Goal: Transaction & Acquisition: Purchase product/service

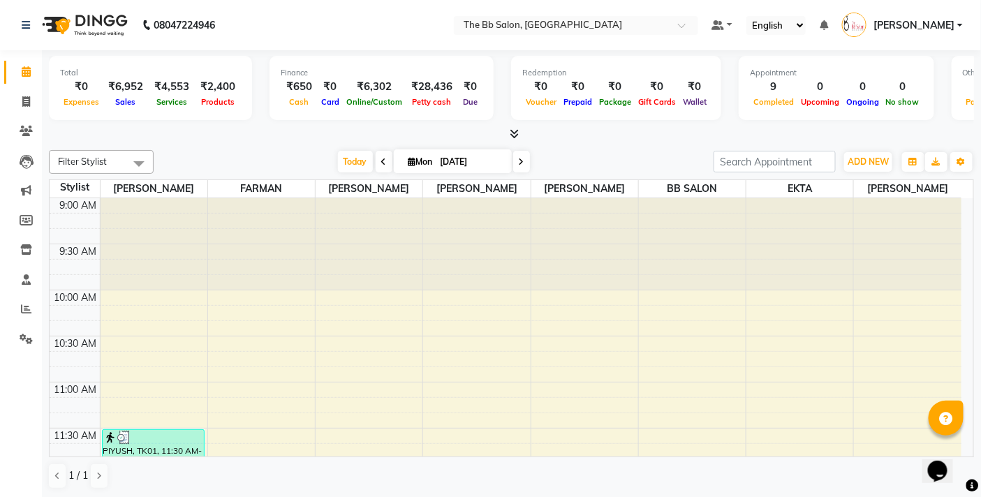
scroll to position [388, 0]
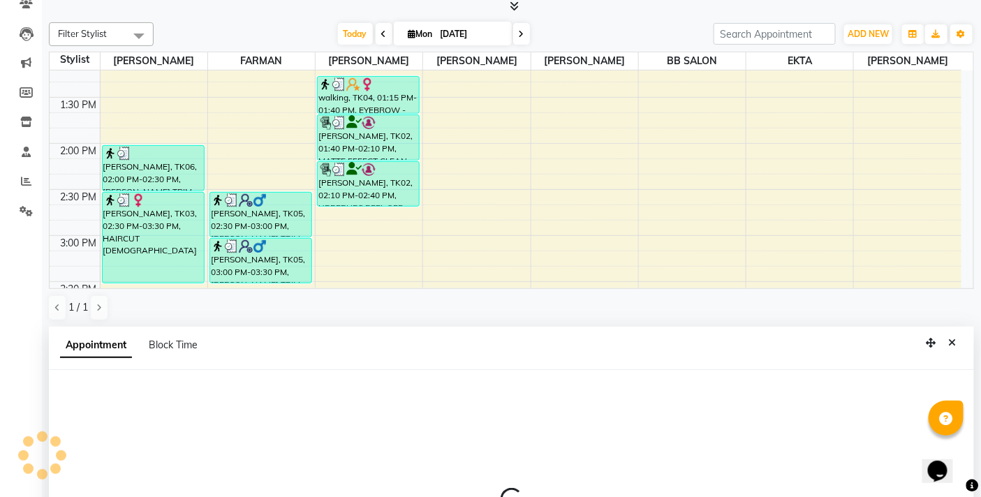
select select "83516"
select select "tentative"
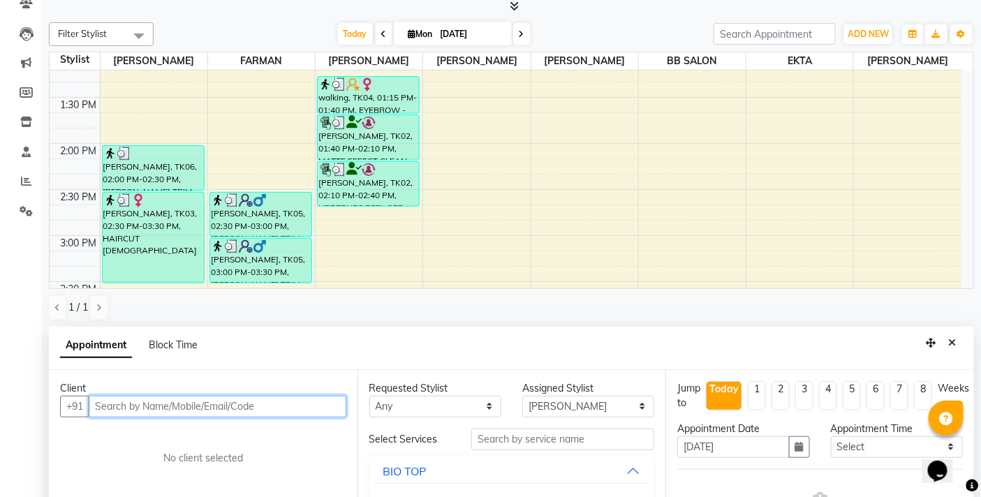
scroll to position [274, 0]
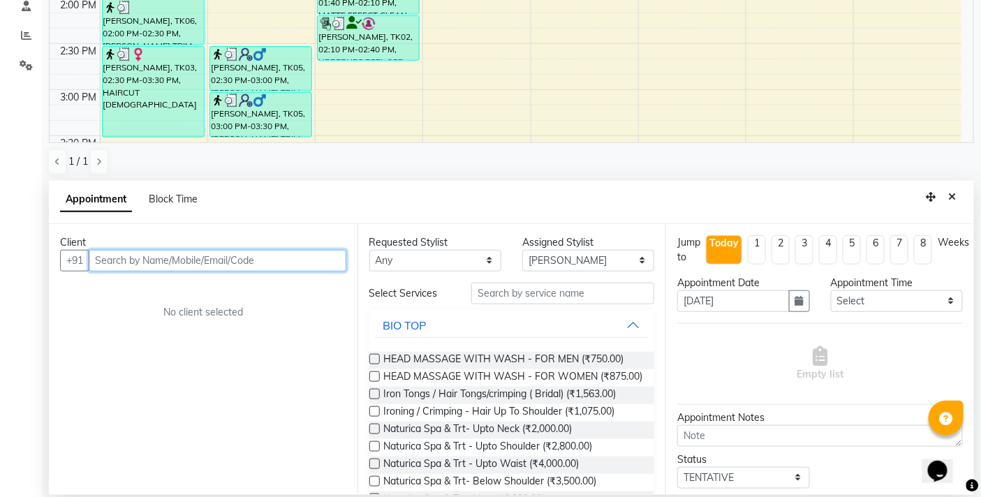
click at [226, 256] on input "text" at bounding box center [218, 261] width 258 height 22
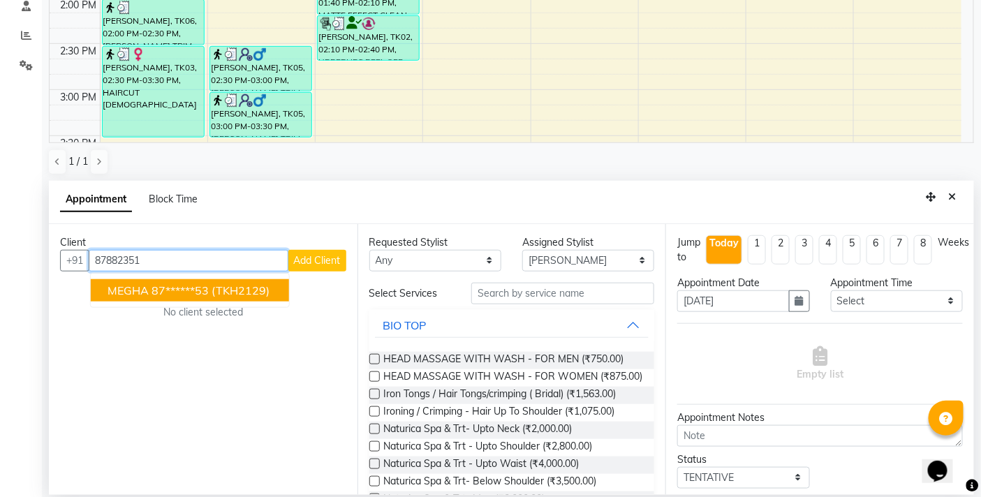
click at [207, 286] on ngb-highlight "87******53" at bounding box center [180, 291] width 57 height 14
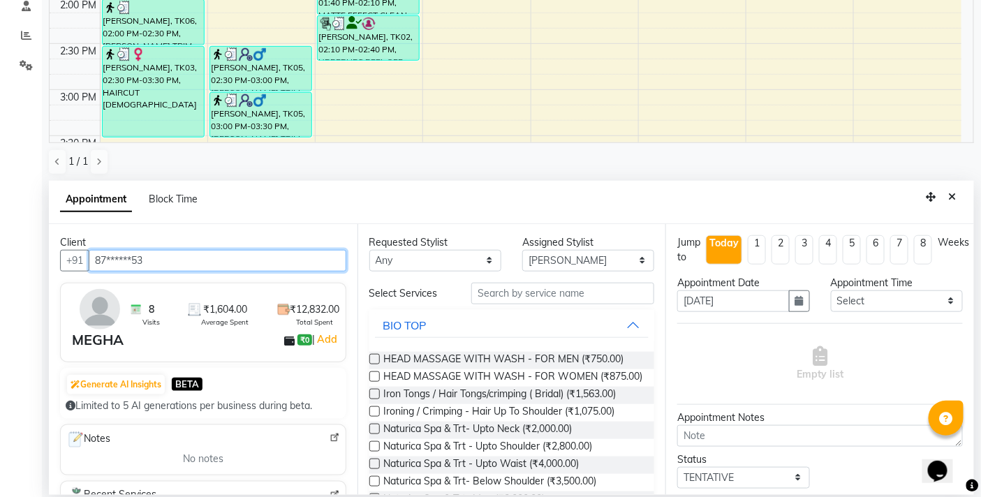
type input "87******53"
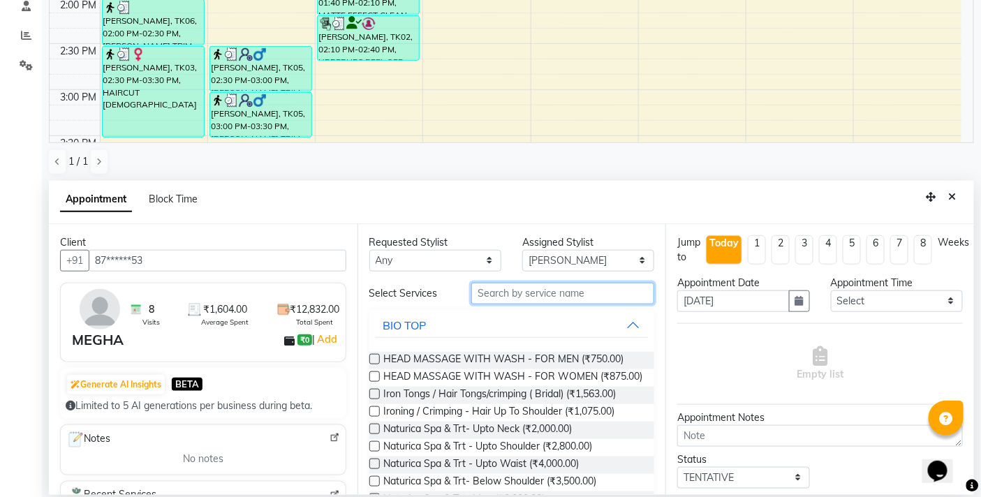
click at [535, 293] on input "text" at bounding box center [562, 294] width 183 height 22
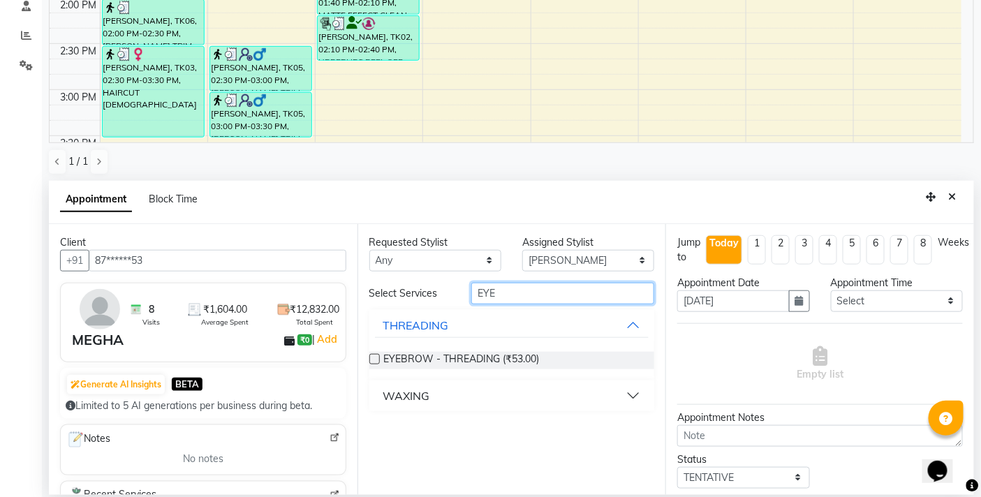
type input "EYE"
click at [371, 359] on label at bounding box center [374, 359] width 10 height 10
click at [371, 359] on input "checkbox" at bounding box center [373, 360] width 9 height 9
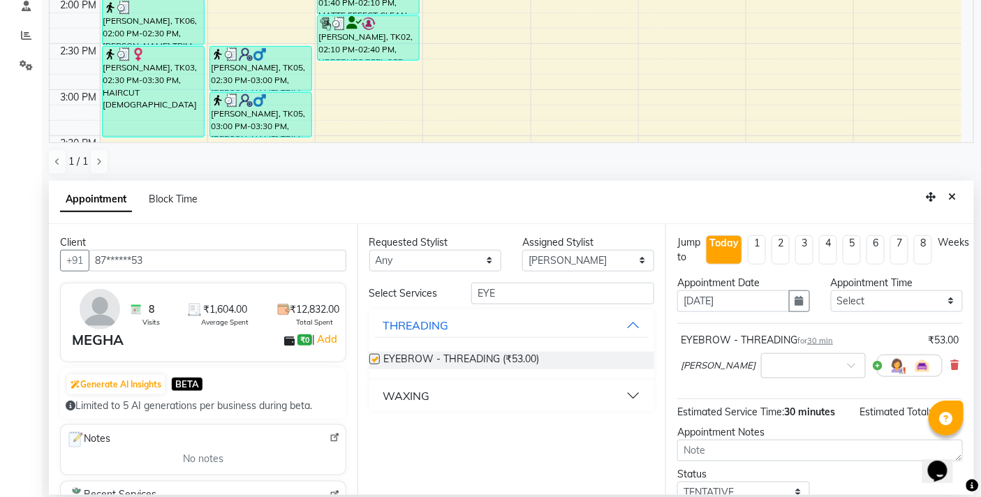
checkbox input "false"
drag, startPoint x: 508, startPoint y: 286, endPoint x: 447, endPoint y: 296, distance: 62.2
click at [455, 296] on div "Select Services EYE" at bounding box center [512, 294] width 307 height 22
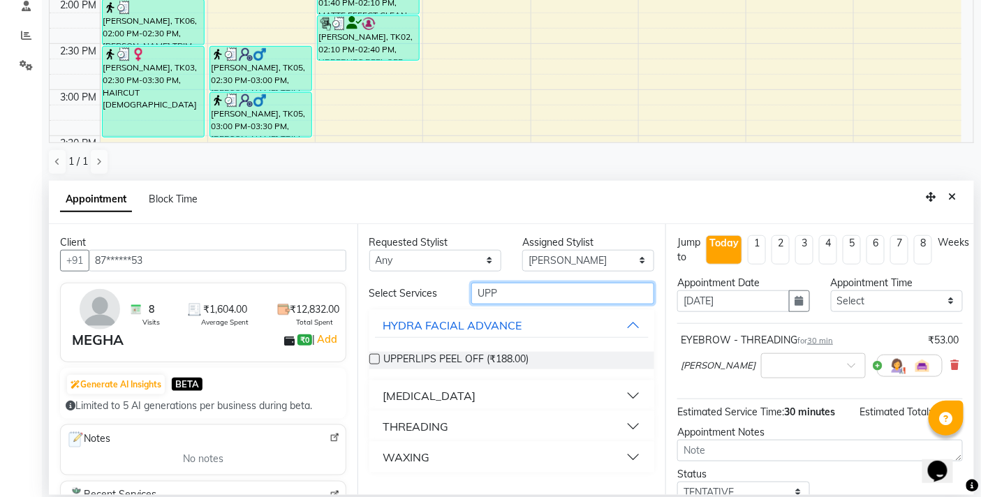
type input "UPP"
click at [424, 421] on div "THREADING" at bounding box center [416, 426] width 66 height 17
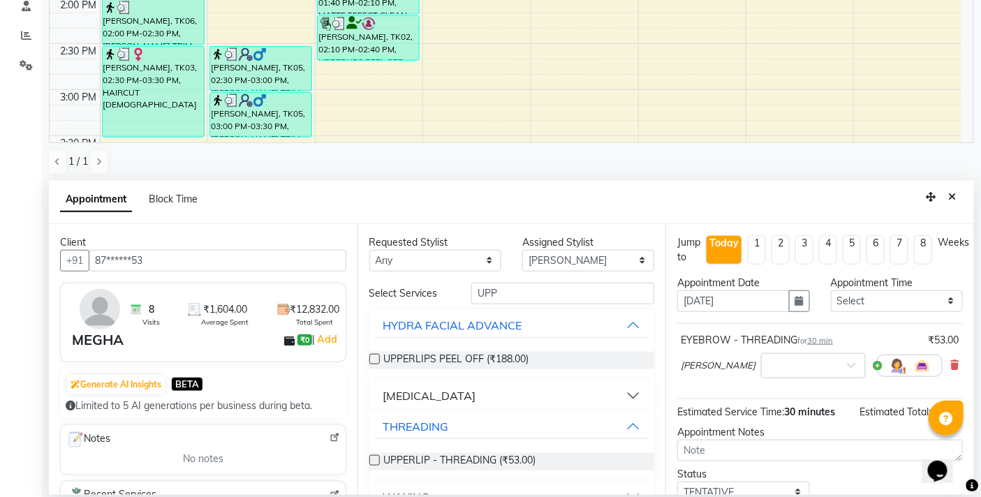
click at [376, 459] on label at bounding box center [374, 460] width 10 height 10
click at [376, 459] on input "checkbox" at bounding box center [373, 461] width 9 height 9
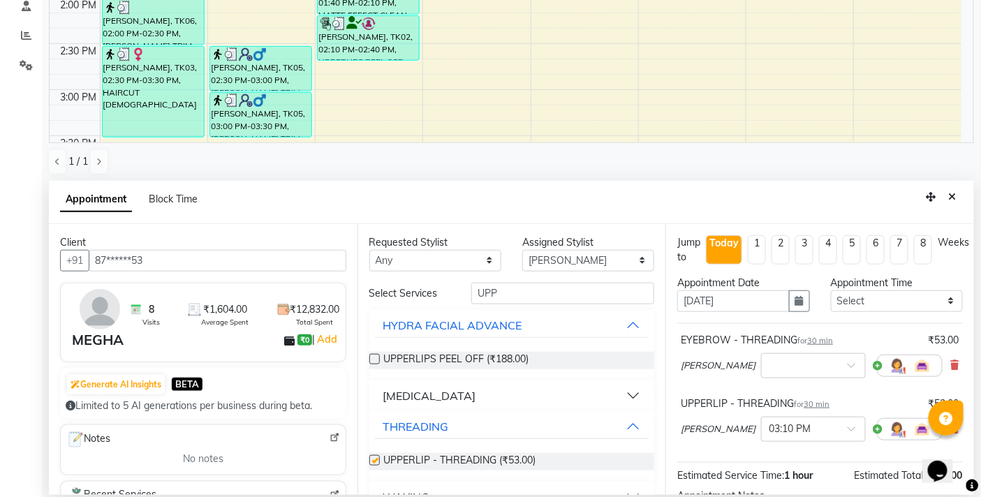
checkbox input "false"
drag, startPoint x: 511, startPoint y: 302, endPoint x: 429, endPoint y: 297, distance: 81.9
click at [429, 297] on div "Select Services UPP" at bounding box center [512, 294] width 307 height 22
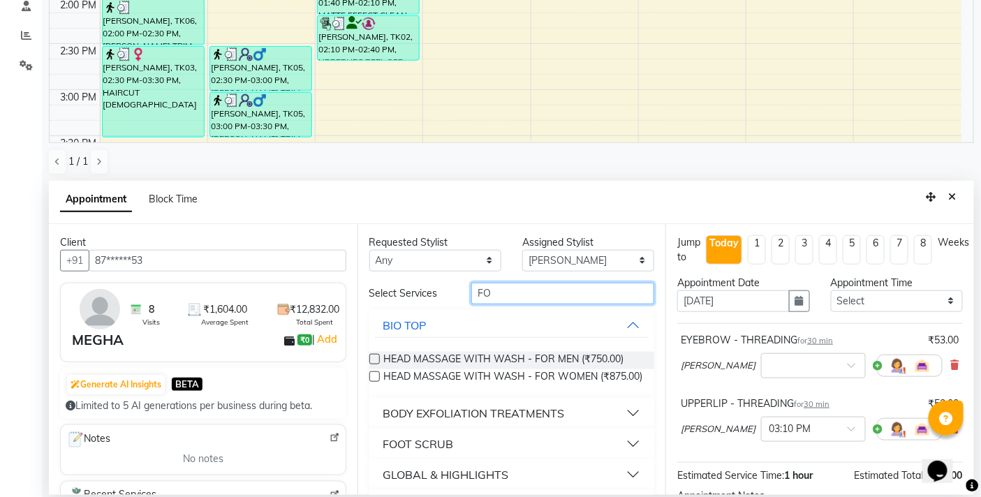
type input "F"
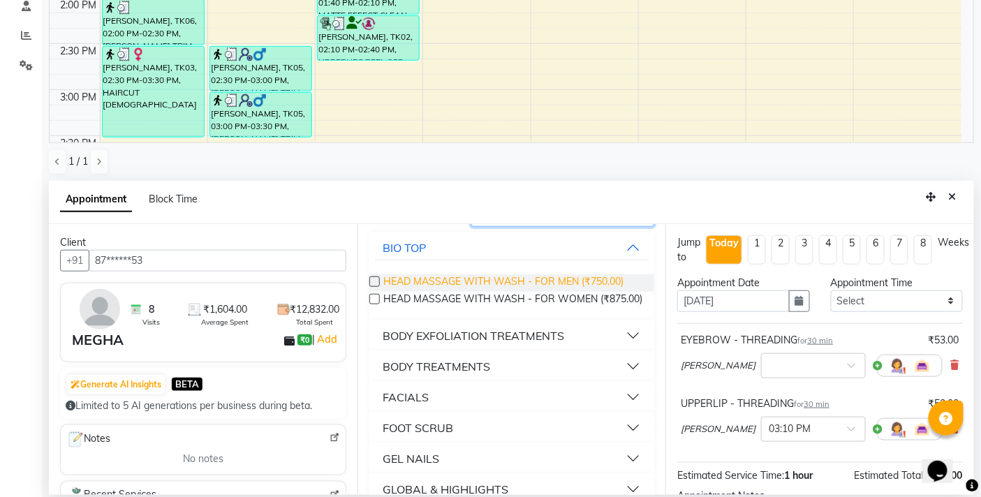
scroll to position [0, 0]
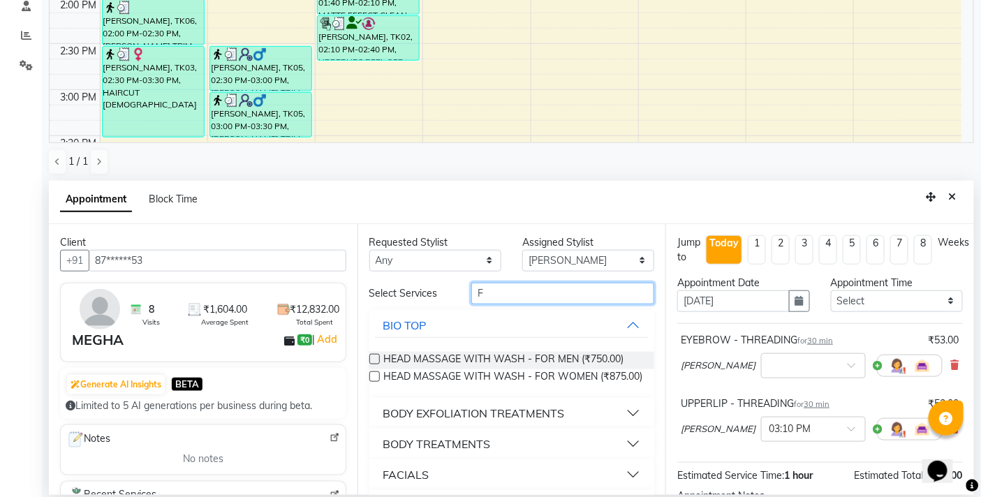
drag, startPoint x: 506, startPoint y: 286, endPoint x: 436, endPoint y: 291, distance: 70.0
click at [440, 291] on div "Select Services F" at bounding box center [512, 294] width 307 height 22
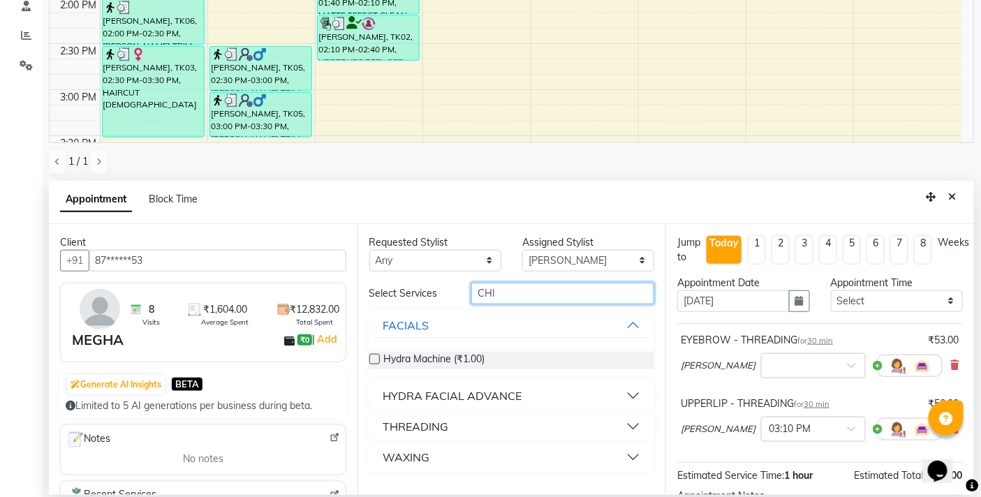
type input "CHI"
click at [633, 427] on button "THREADING" at bounding box center [512, 426] width 274 height 25
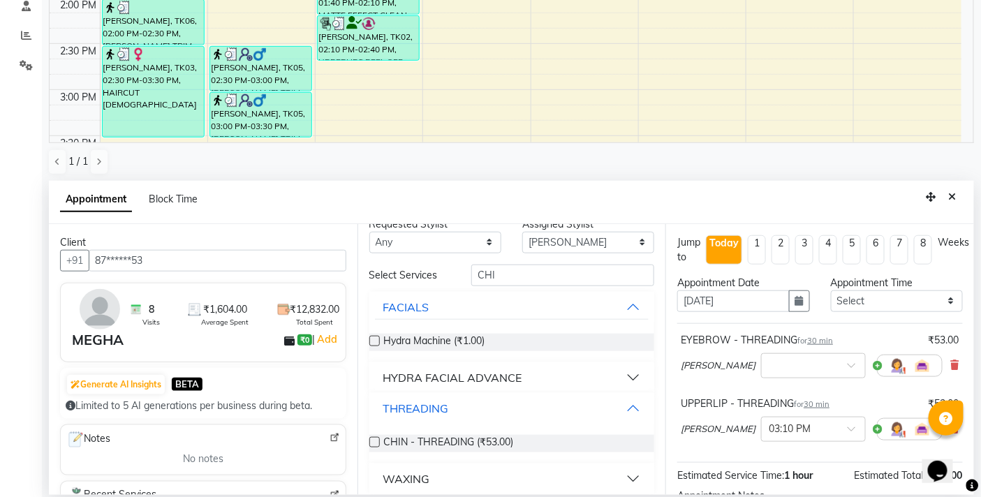
scroll to position [29, 0]
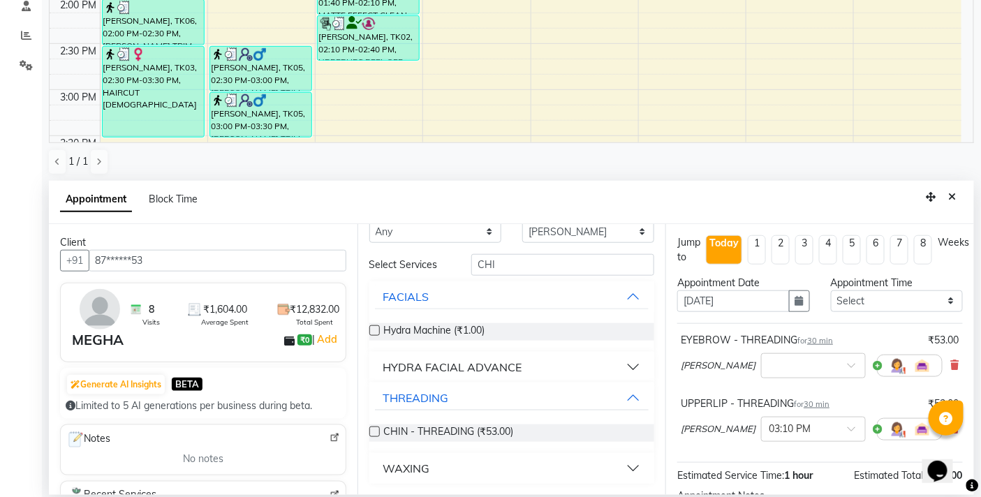
click at [372, 429] on label at bounding box center [374, 432] width 10 height 10
click at [372, 429] on input "checkbox" at bounding box center [373, 433] width 9 height 9
checkbox input "false"
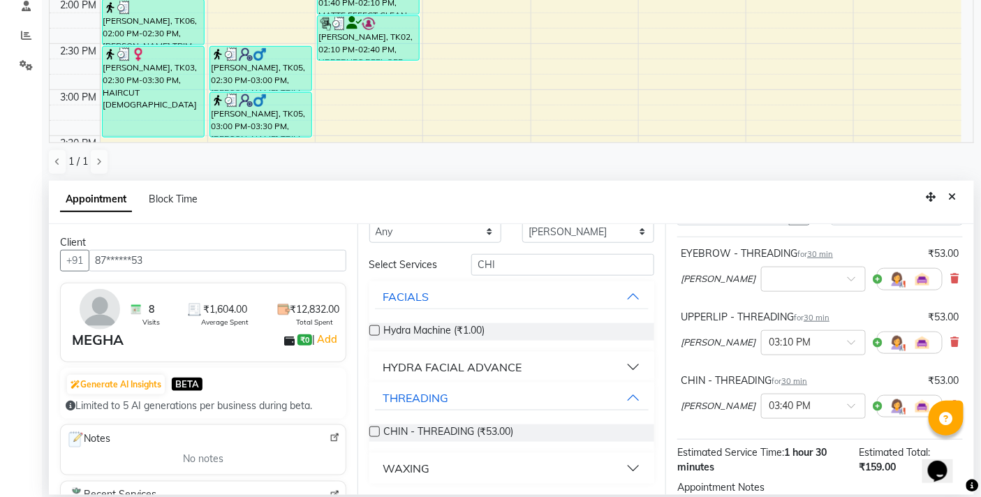
scroll to position [233, 0]
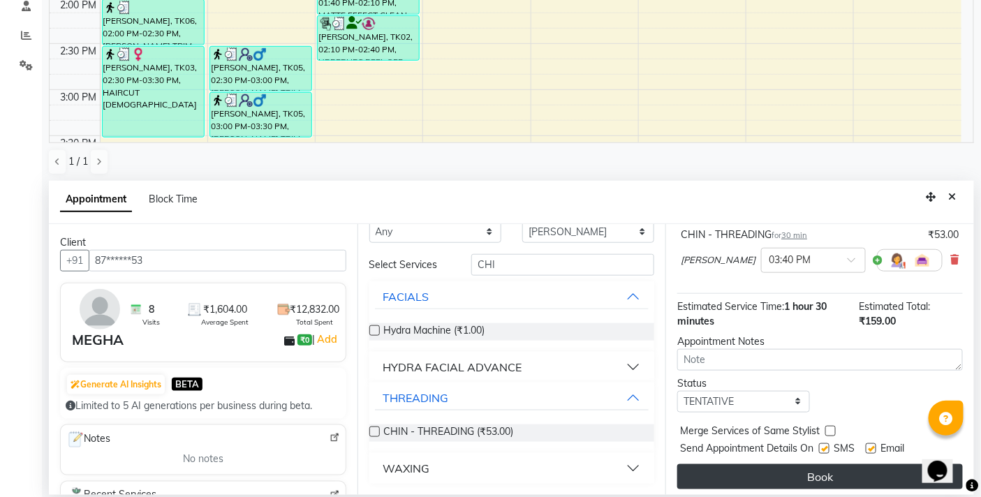
click at [802, 473] on button "Book" at bounding box center [820, 476] width 286 height 25
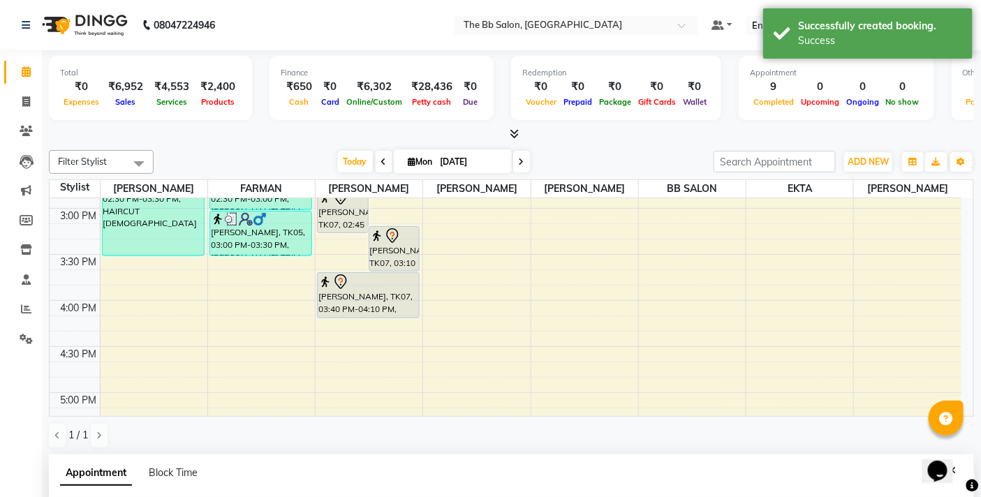
scroll to position [465, 0]
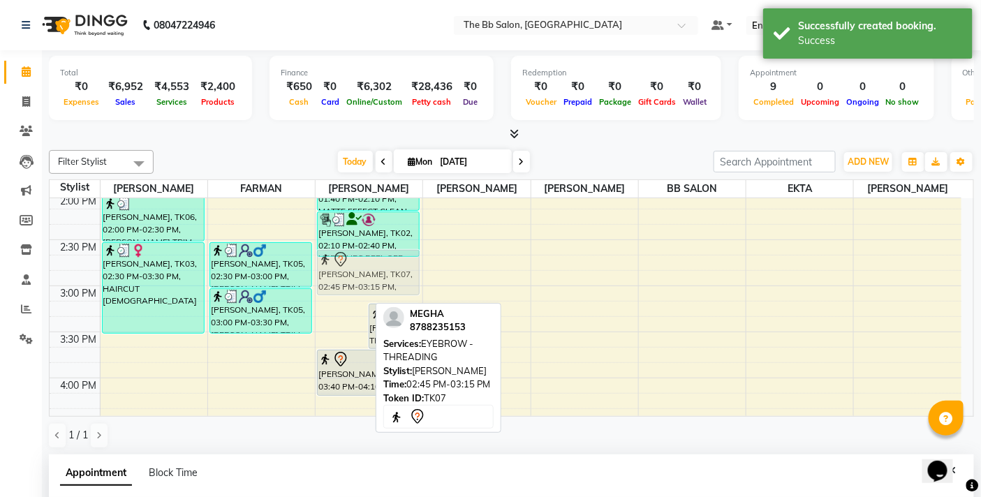
drag, startPoint x: 347, startPoint y: 287, endPoint x: 355, endPoint y: 278, distance: 11.9
click at [355, 278] on div "[PERSON_NAME], TK07, 02:45 PM-03:15 PM, EYEBROW - THREADING [PERSON_NAME], TK07…" at bounding box center [369, 378] width 107 height 1290
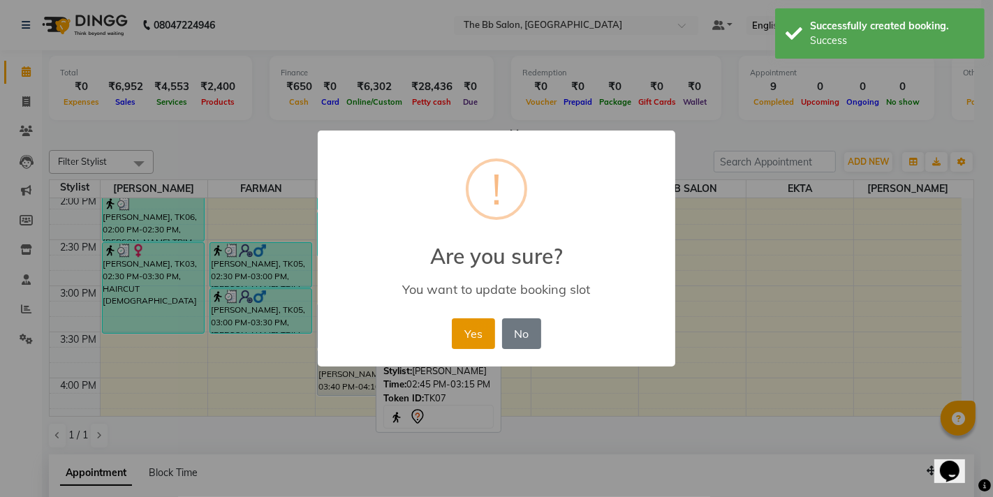
click at [476, 328] on button "Yes" at bounding box center [473, 333] width 43 height 31
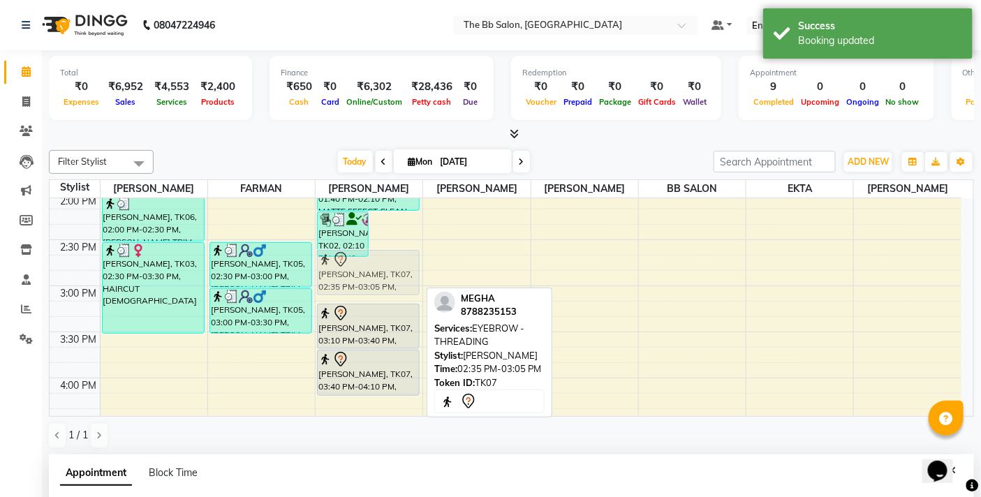
click at [390, 292] on div "[PERSON_NAME], TK02, 02:10 PM-02:40 PM, UPPERLIPS PEEL OFF [PERSON_NAME], TK07,…" at bounding box center [369, 378] width 107 height 1290
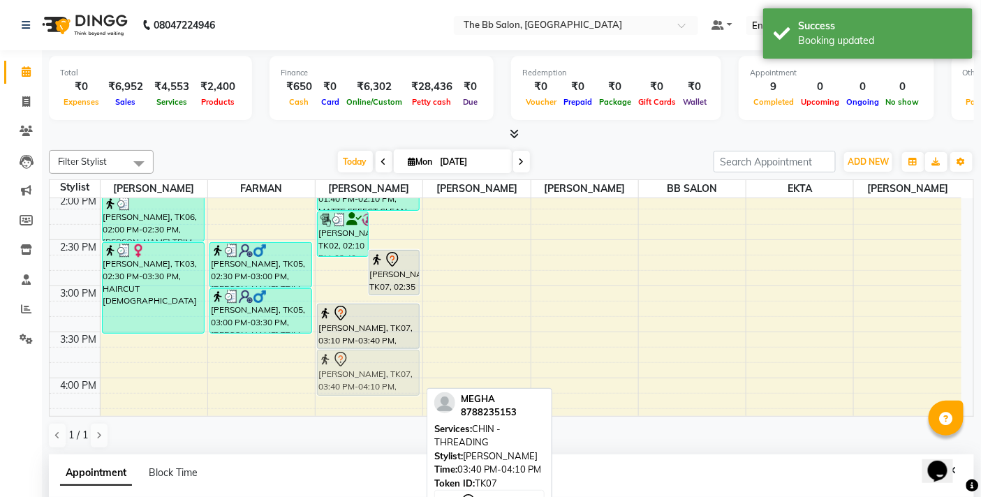
click at [379, 379] on div "[PERSON_NAME], TK02, 02:10 PM-02:40 PM, UPPERLIPS PEEL OFF [PERSON_NAME], TK07,…" at bounding box center [369, 378] width 107 height 1290
drag, startPoint x: 381, startPoint y: 372, endPoint x: 381, endPoint y: 385, distance: 13.3
click at [381, 385] on div "[PERSON_NAME], TK02, 02:10 PM-02:40 PM, UPPERLIPS PEEL OFF [PERSON_NAME], TK07,…" at bounding box center [369, 378] width 107 height 1290
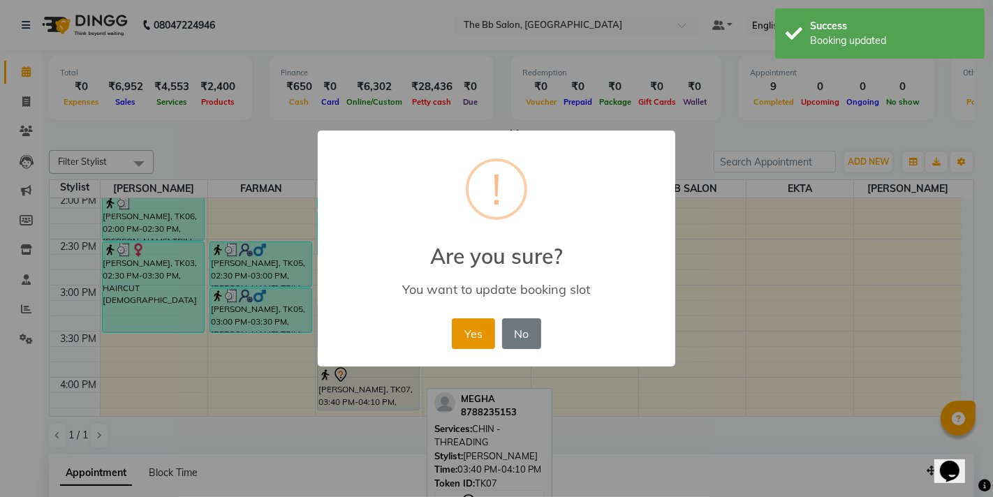
click at [473, 330] on button "Yes" at bounding box center [473, 333] width 43 height 31
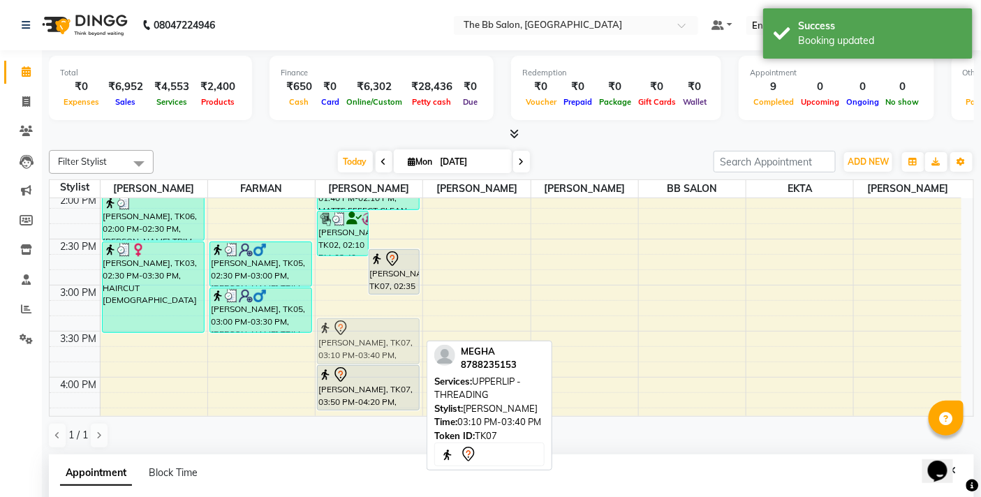
drag, startPoint x: 381, startPoint y: 325, endPoint x: 381, endPoint y: 337, distance: 11.2
click at [381, 337] on div "[PERSON_NAME][GEOGRAPHIC_DATA], 02:10 PM-02:40 PM, UPPERLIPS PEEL OFF [PERSON_N…" at bounding box center [369, 378] width 107 height 1290
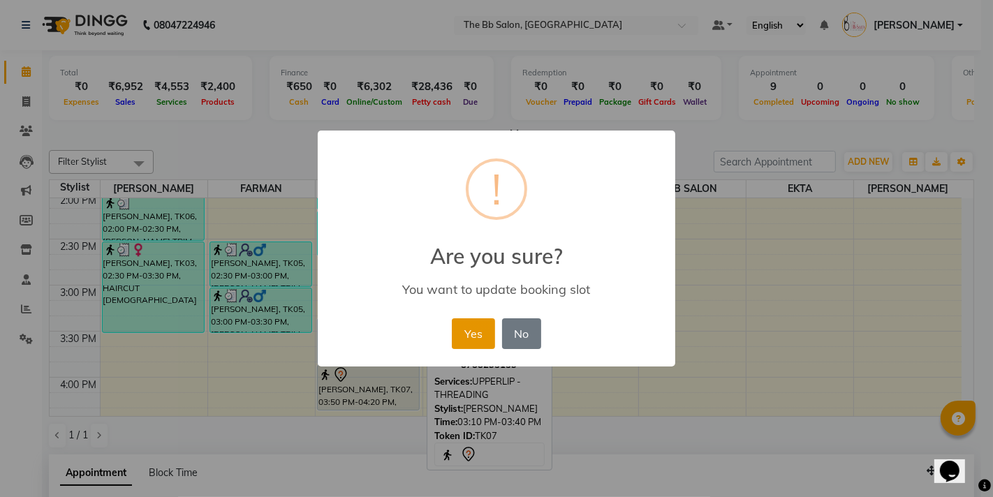
click at [480, 332] on button "Yes" at bounding box center [473, 333] width 43 height 31
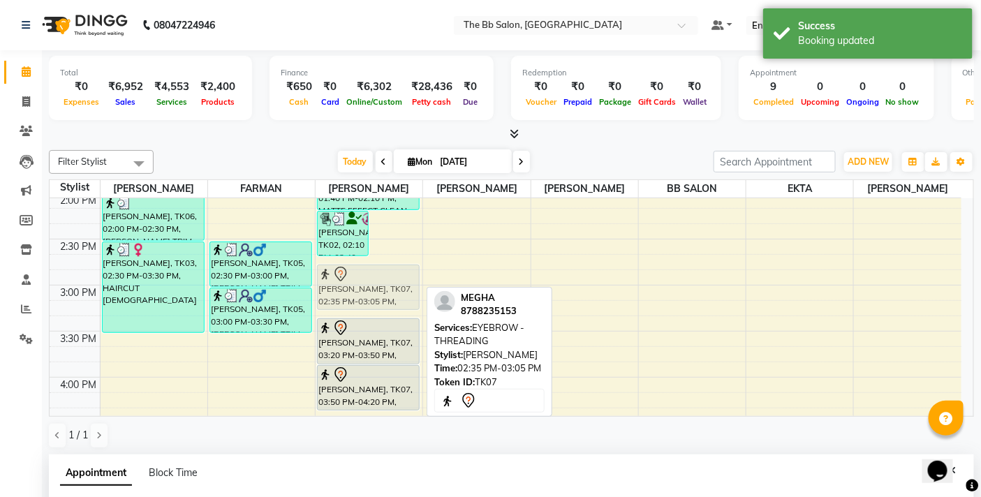
drag, startPoint x: 397, startPoint y: 281, endPoint x: 396, endPoint y: 303, distance: 21.7
click at [396, 303] on div "[PERSON_NAME], TK02, 02:10 PM-02:40 PM, UPPERLIPS PEEL OFF [PERSON_NAME], TK07,…" at bounding box center [369, 378] width 107 height 1290
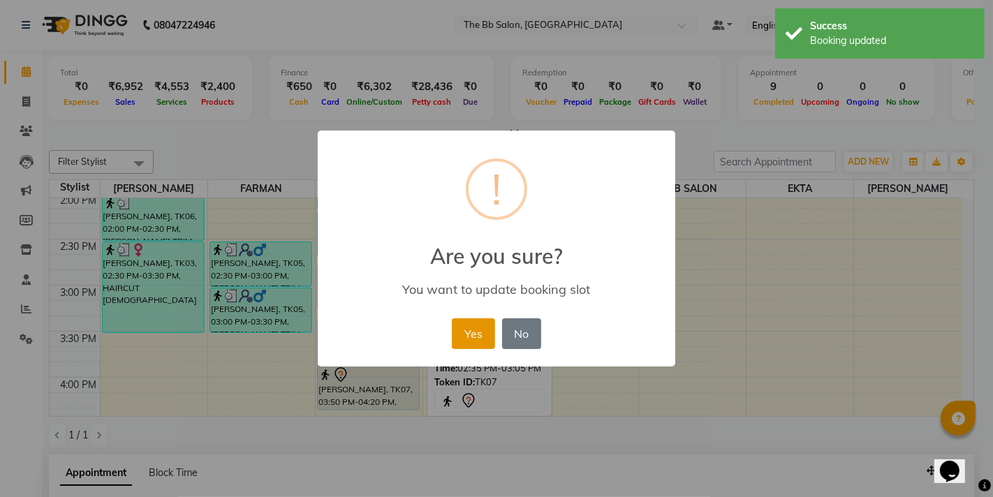
click at [479, 330] on button "Yes" at bounding box center [473, 333] width 43 height 31
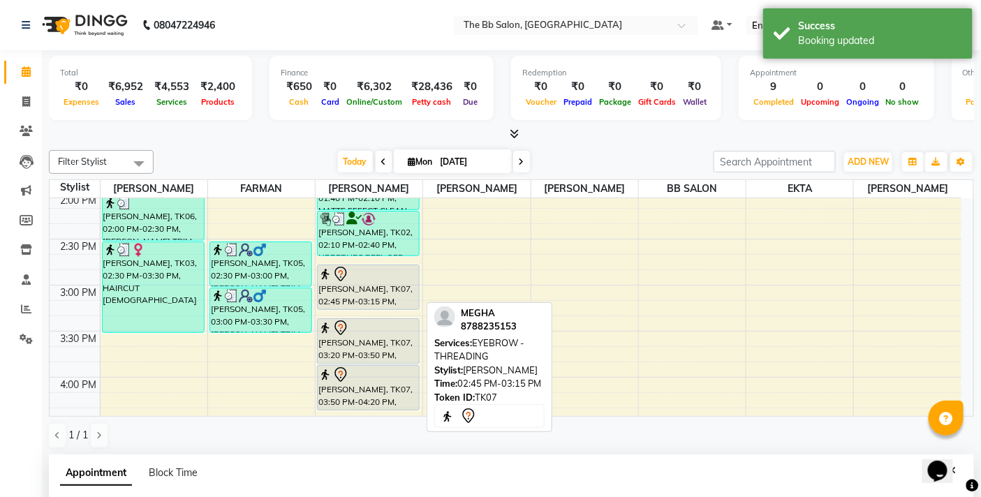
click at [387, 298] on div "[PERSON_NAME], TK07, 02:45 PM-03:15 PM, EYEBROW - THREADING" at bounding box center [368, 287] width 101 height 44
click at [388, 297] on div "[PERSON_NAME], TK07, 02:45 PM-03:15 PM, EYEBROW - THREADING" at bounding box center [368, 287] width 101 height 44
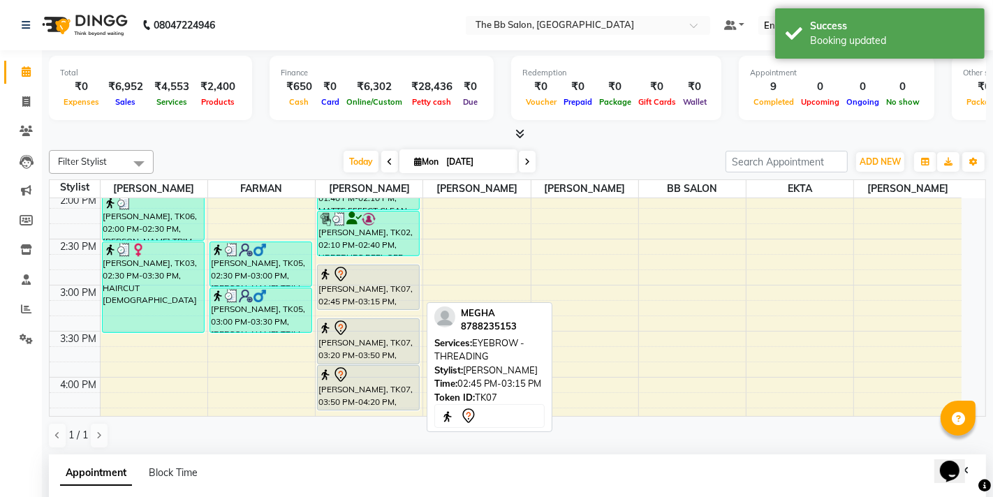
select select "7"
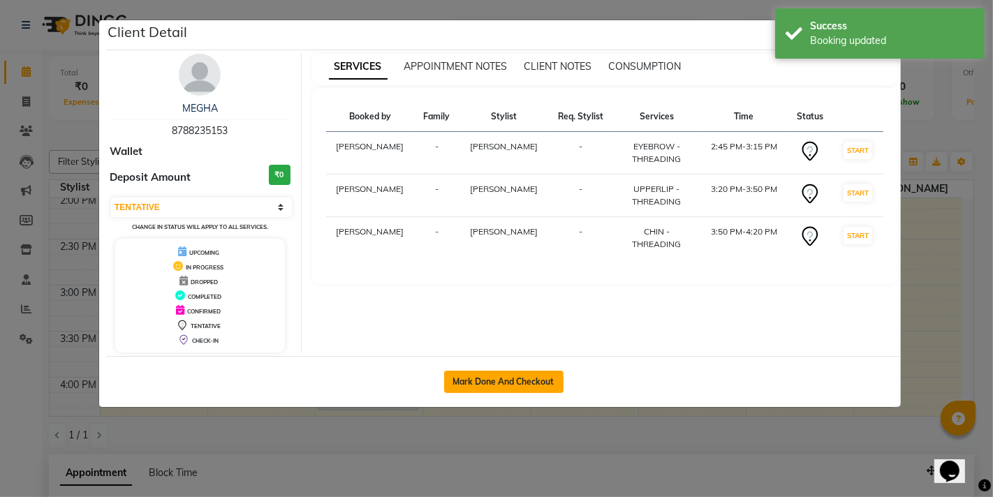
click at [522, 381] on button "Mark Done And Checkout" at bounding box center [503, 382] width 119 height 22
select select "service"
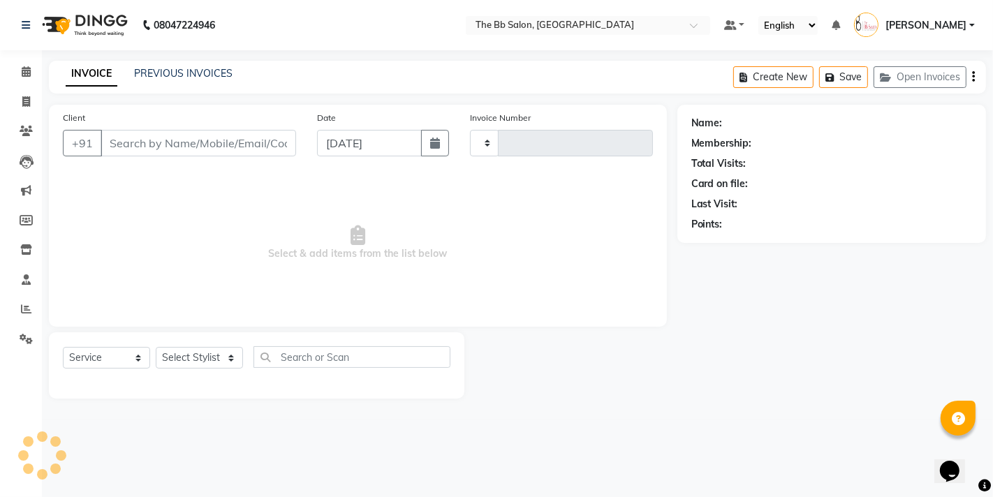
type input "87******53"
select select "83516"
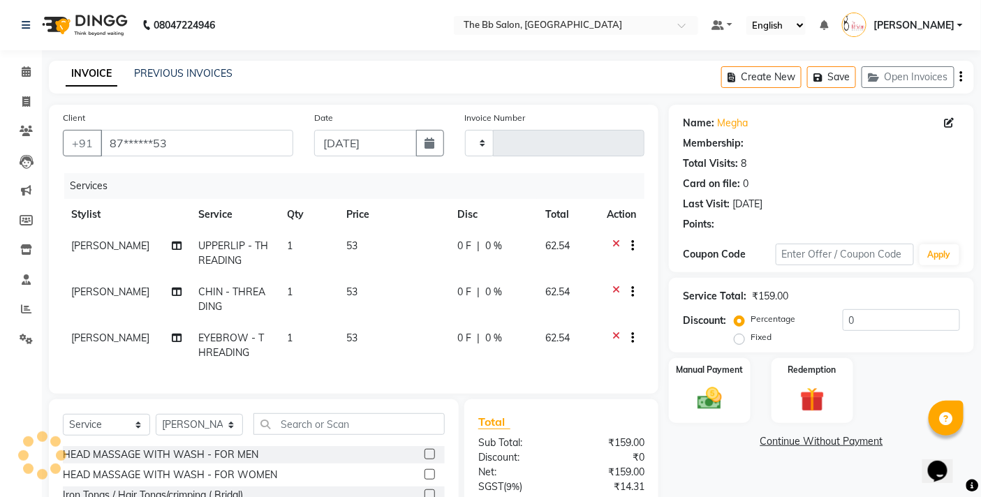
select select "1: Object"
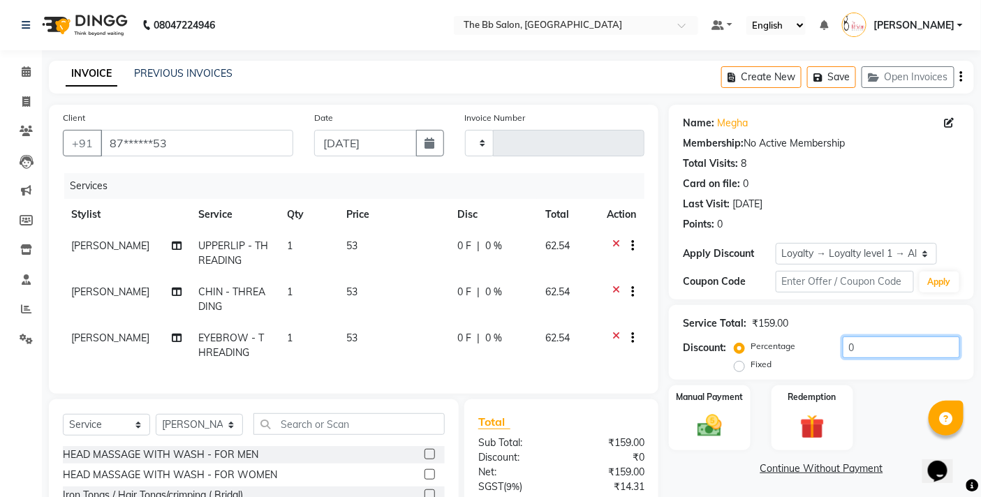
click at [843, 348] on input "0" at bounding box center [901, 348] width 117 height 22
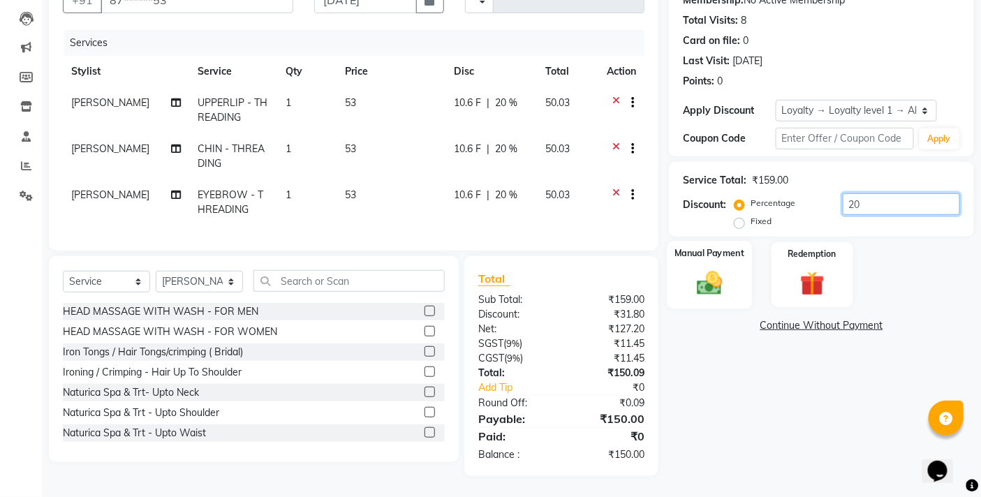
type input "20"
click at [706, 273] on img at bounding box center [710, 282] width 42 height 29
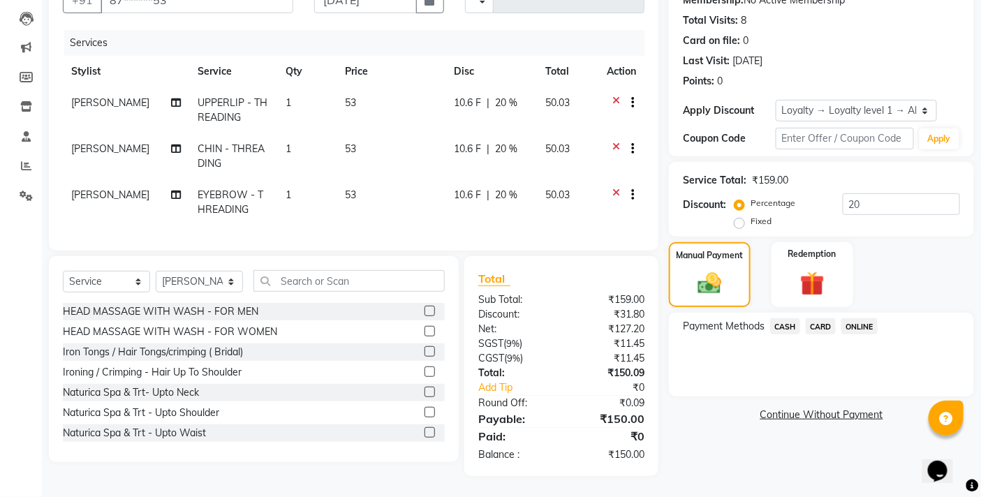
click at [859, 319] on span "ONLINE" at bounding box center [860, 326] width 36 height 16
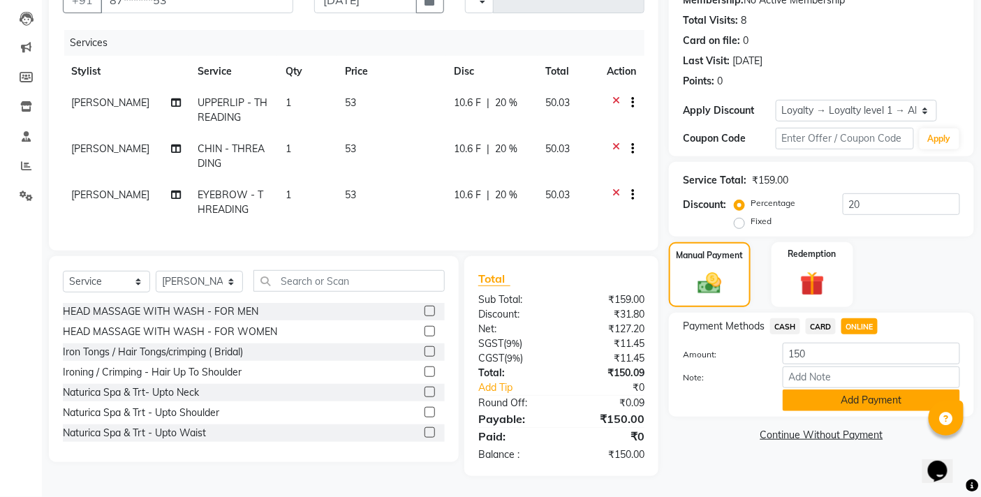
click at [835, 390] on button "Add Payment" at bounding box center [871, 401] width 177 height 22
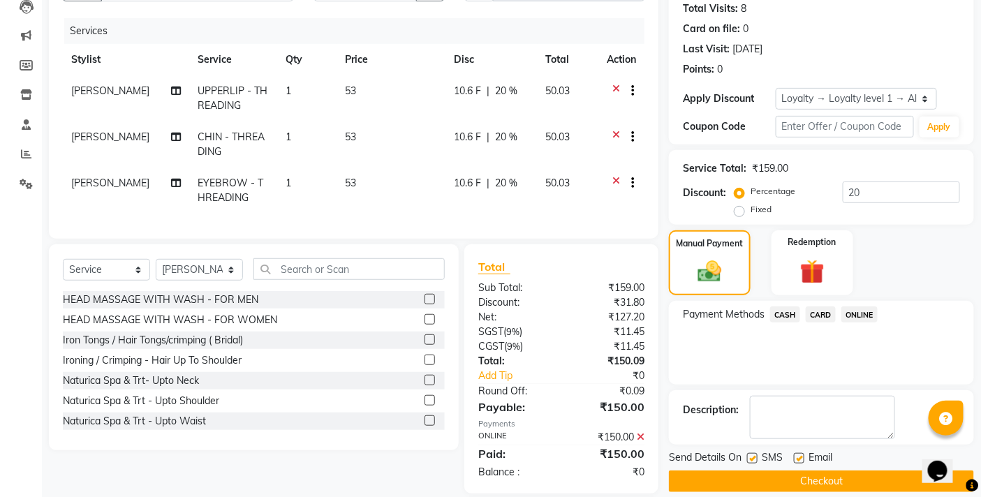
scroll to position [253, 0]
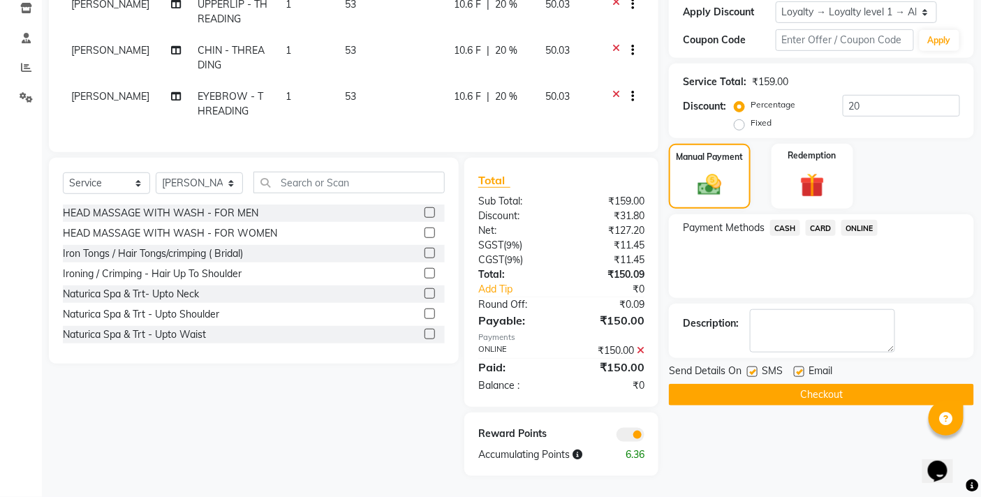
click at [821, 384] on button "Checkout" at bounding box center [821, 395] width 305 height 22
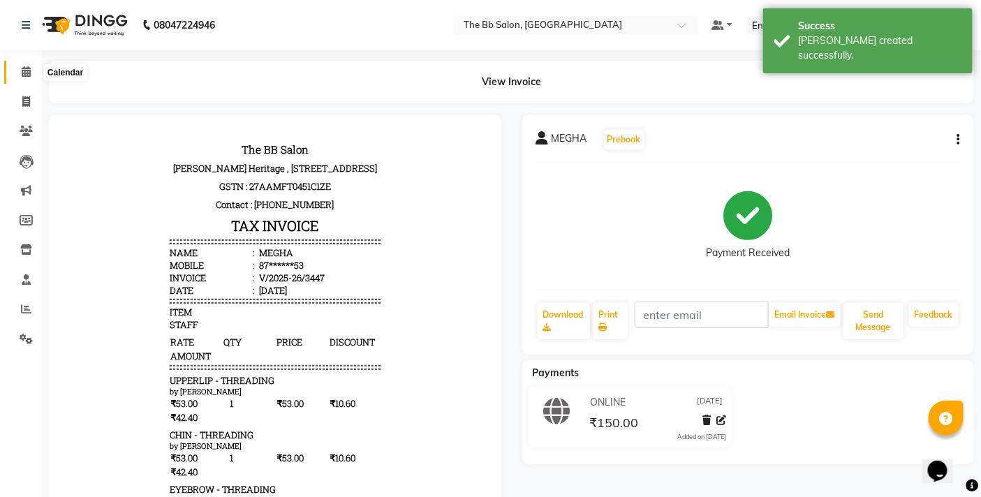
click at [28, 72] on icon at bounding box center [26, 71] width 9 height 10
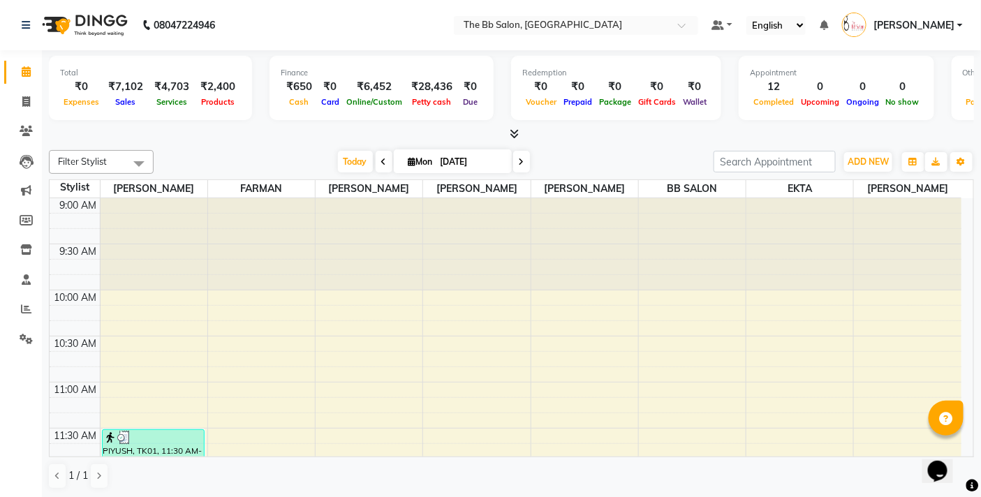
click at [241, 133] on div at bounding box center [511, 134] width 925 height 15
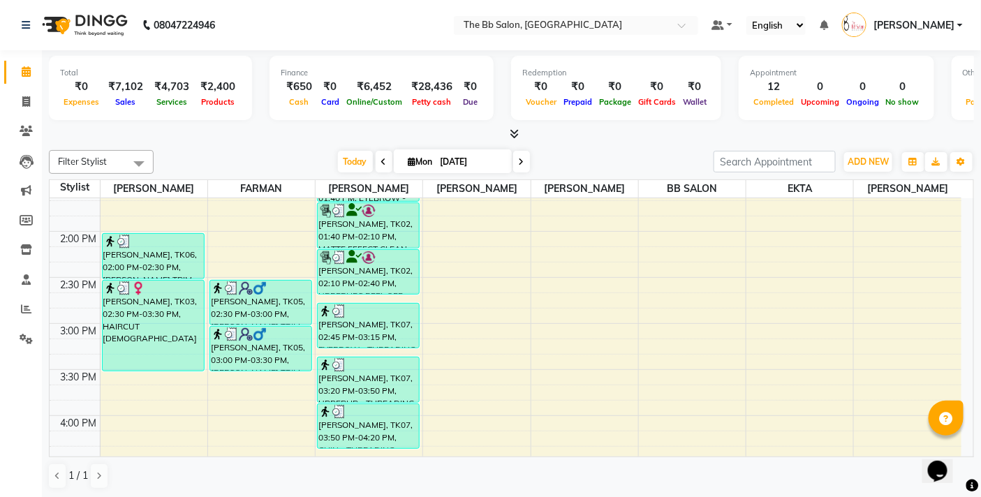
scroll to position [465, 0]
